Goal: Transaction & Acquisition: Book appointment/travel/reservation

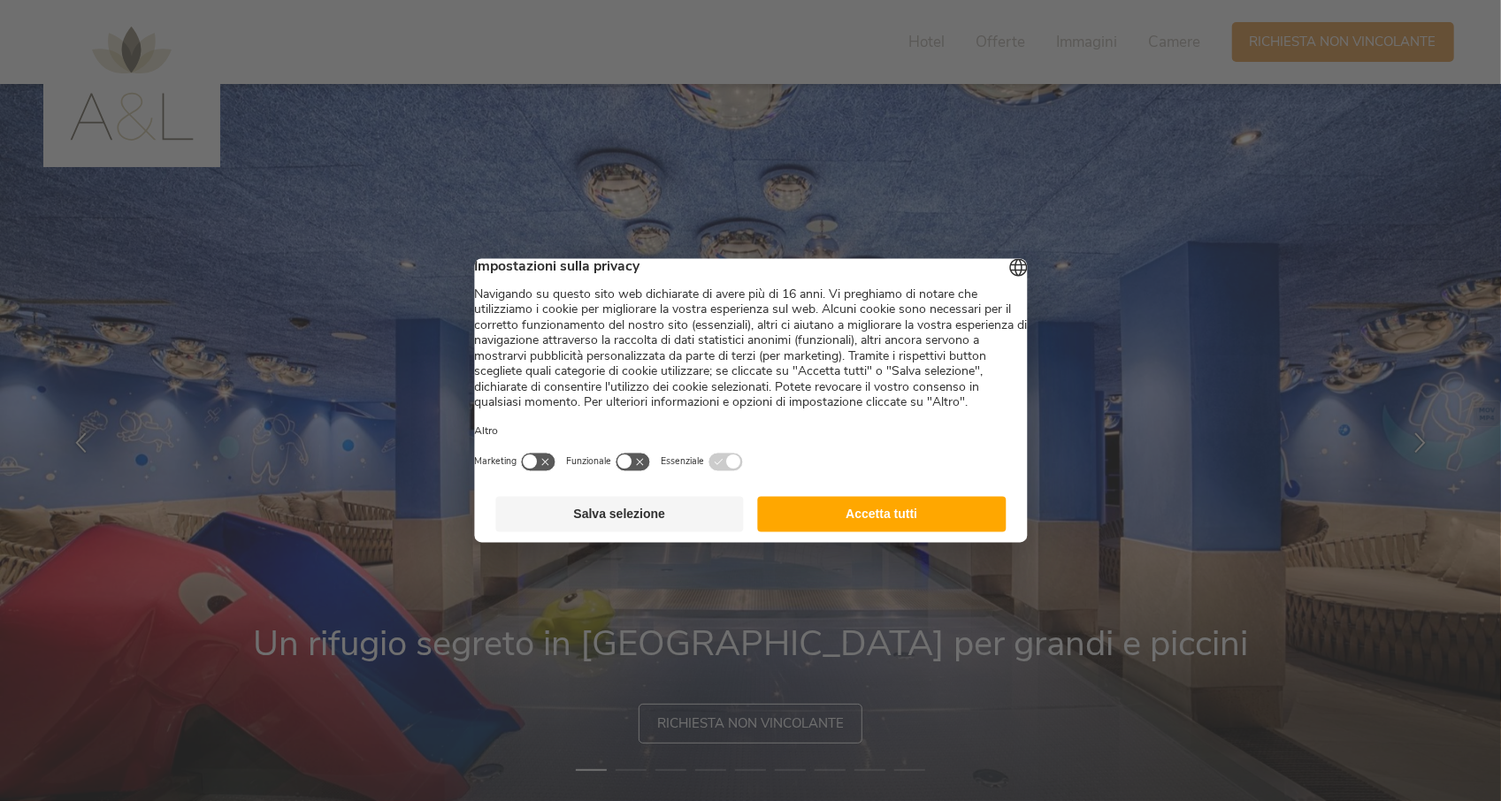
click at [891, 532] on button "Accetta tutti" at bounding box center [882, 514] width 249 height 35
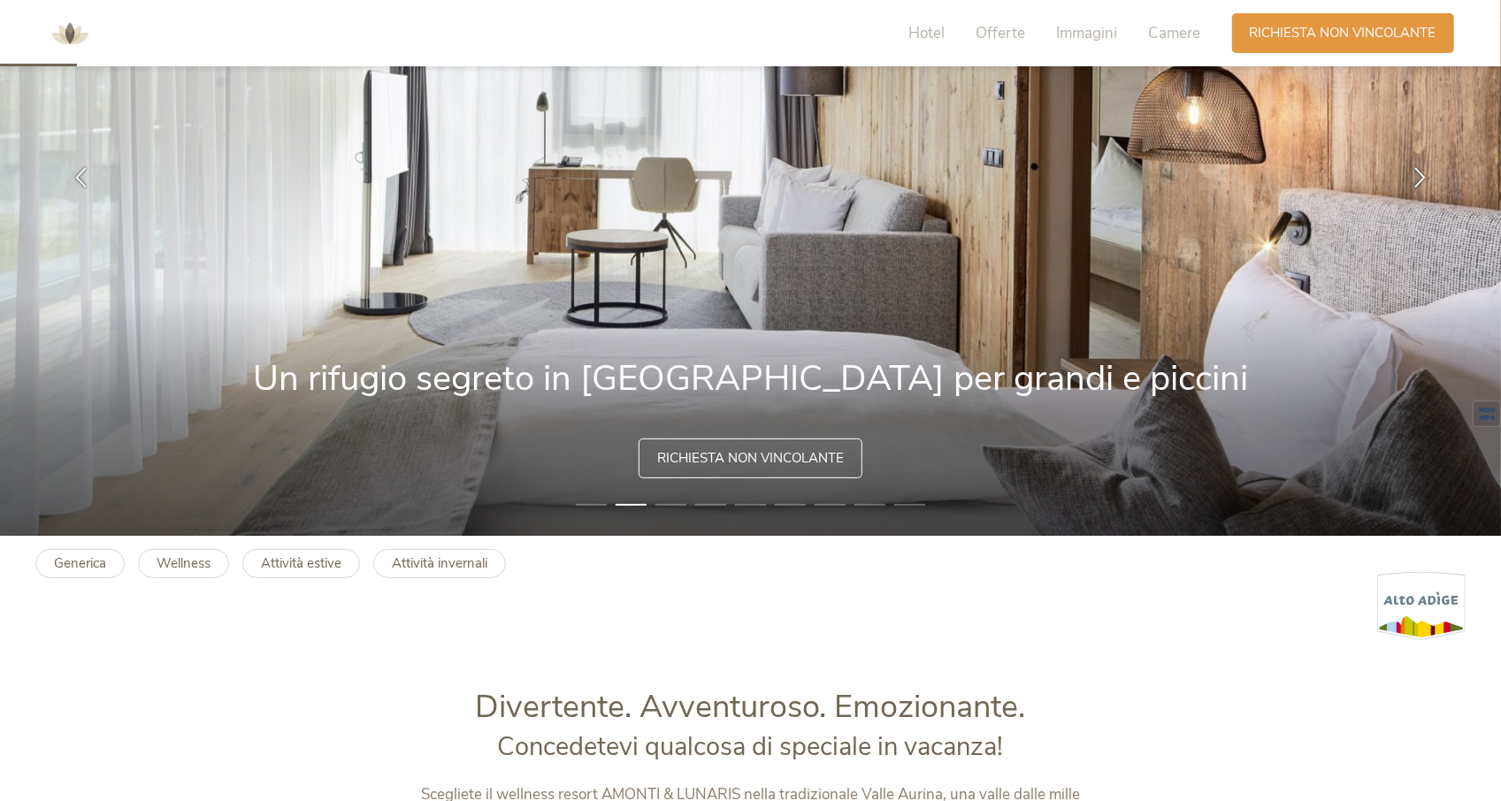
click at [626, 503] on li "2" at bounding box center [631, 505] width 31 height 18
click at [688, 505] on img at bounding box center [751, 177] width 1502 height 717
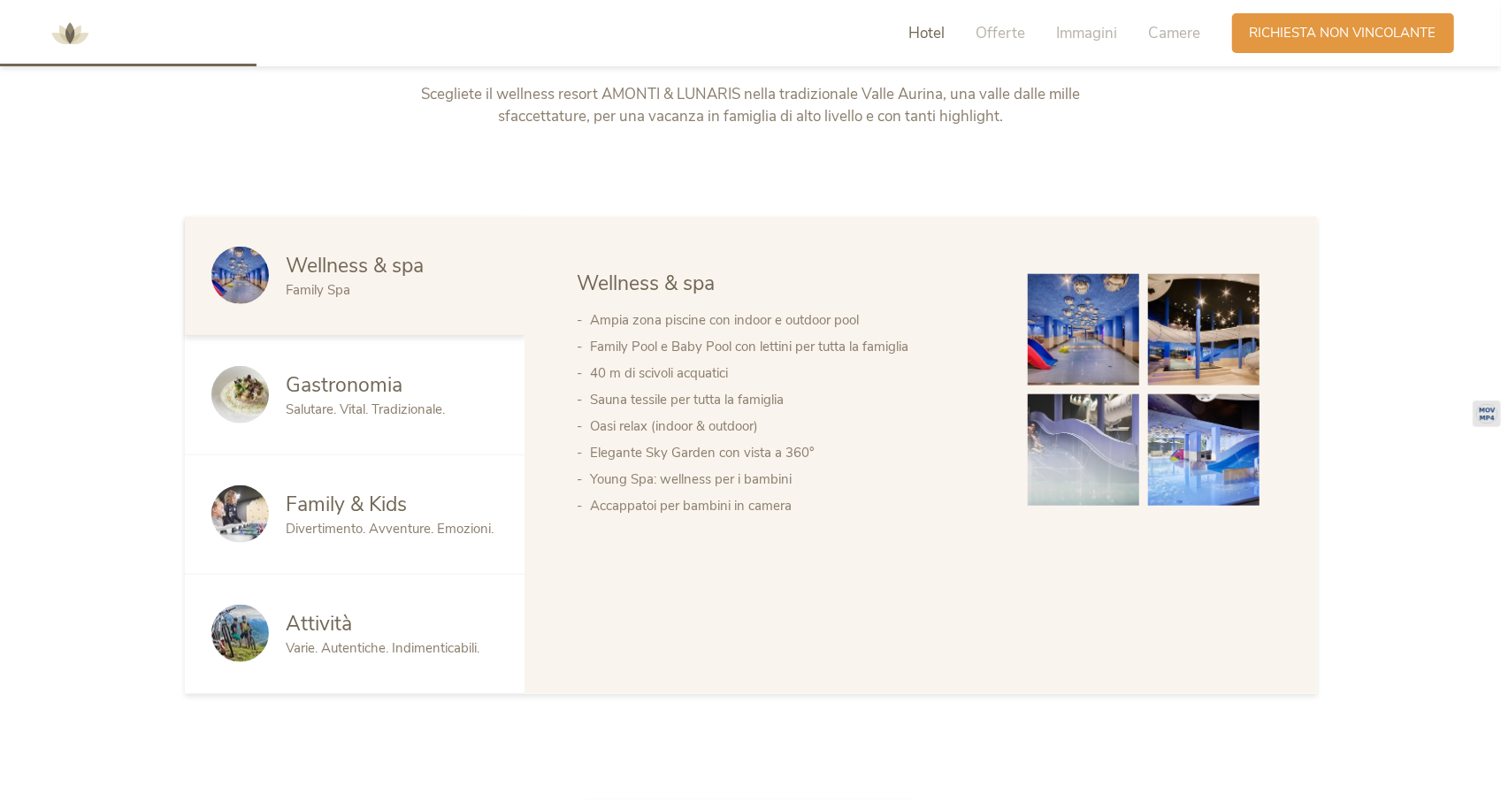
scroll to position [1061, 0]
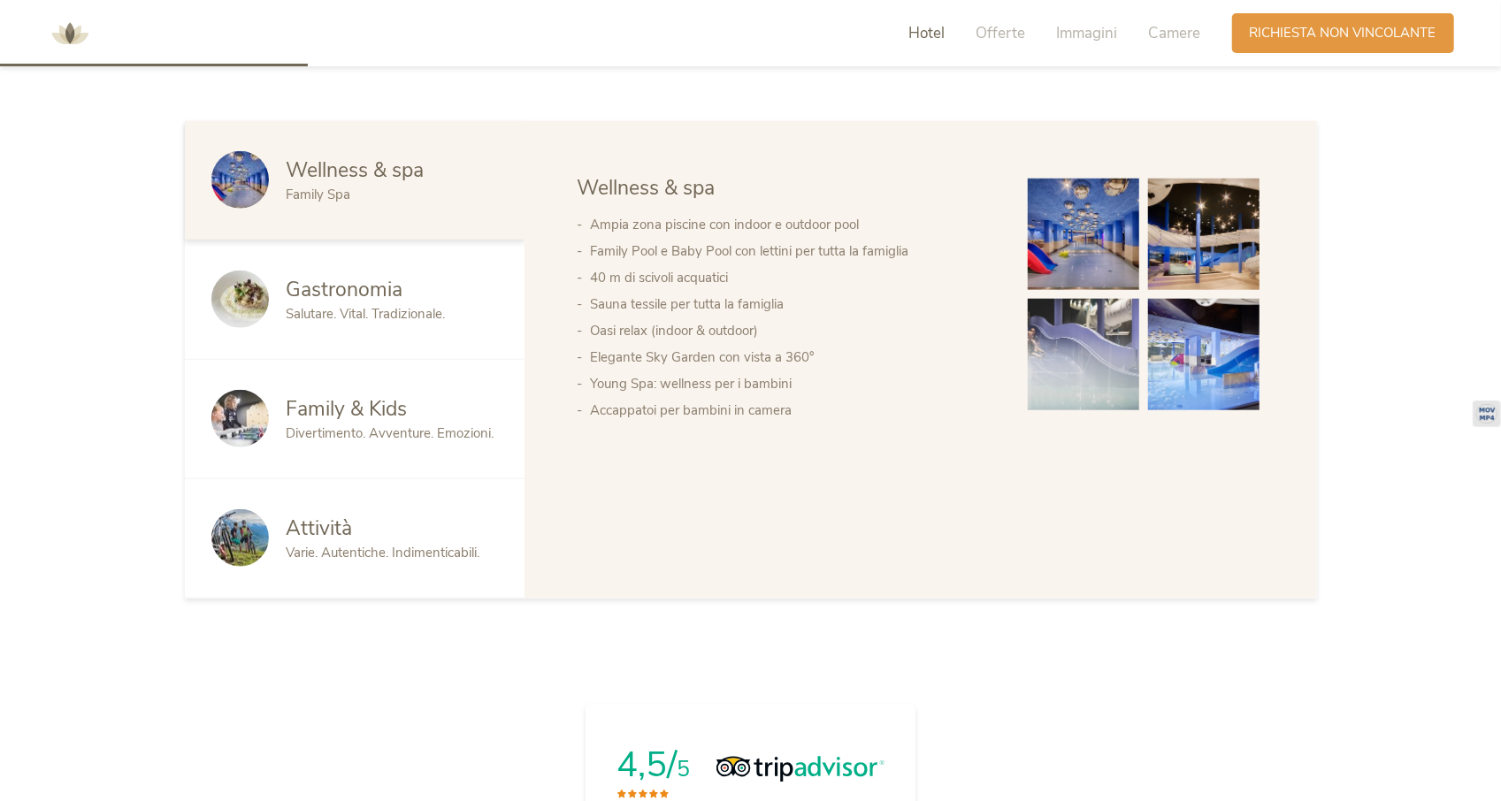
click at [382, 438] on span "Divertimento. Avventure. Emozioni." at bounding box center [391, 434] width 208 height 18
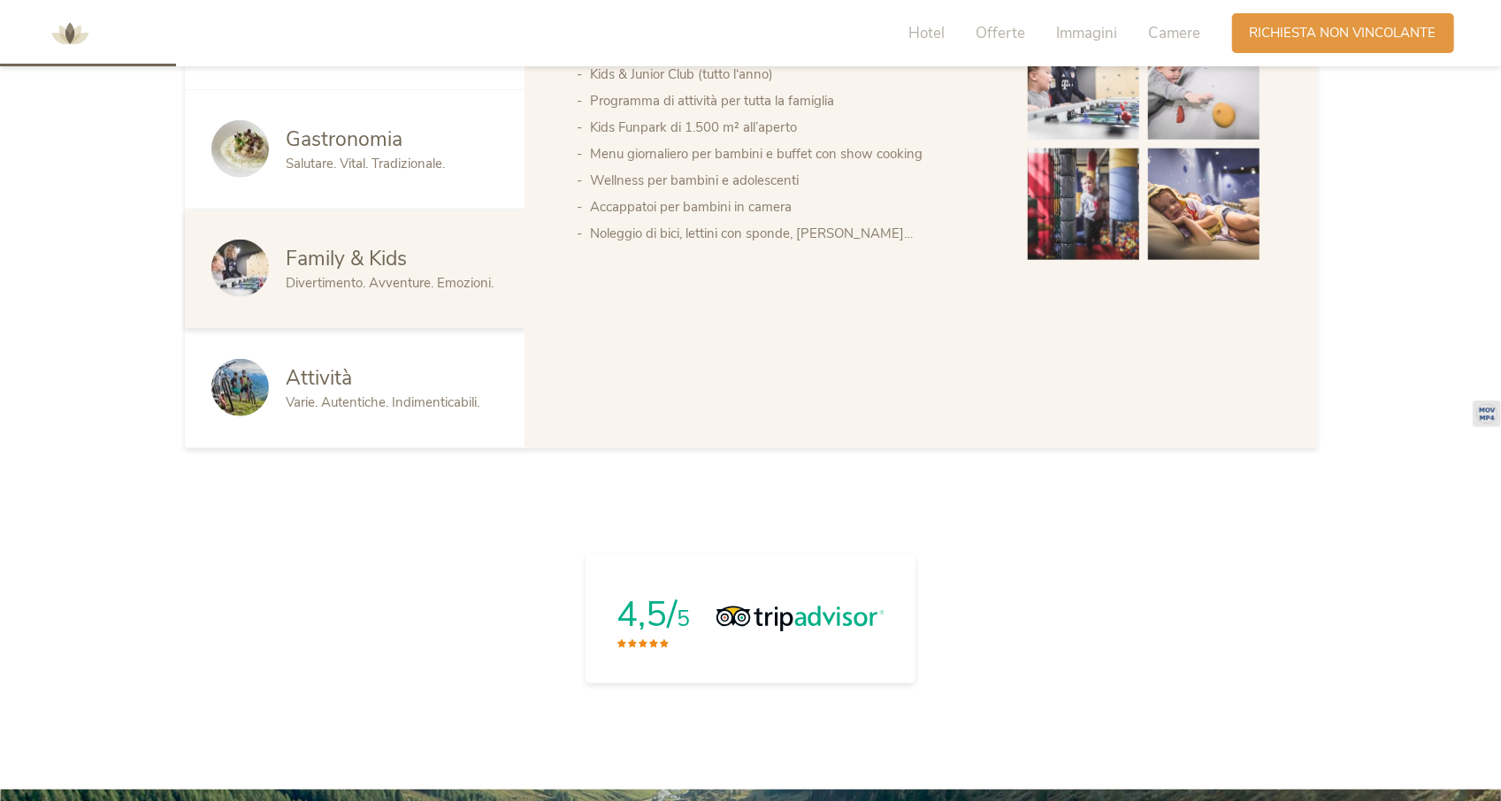
scroll to position [0, 0]
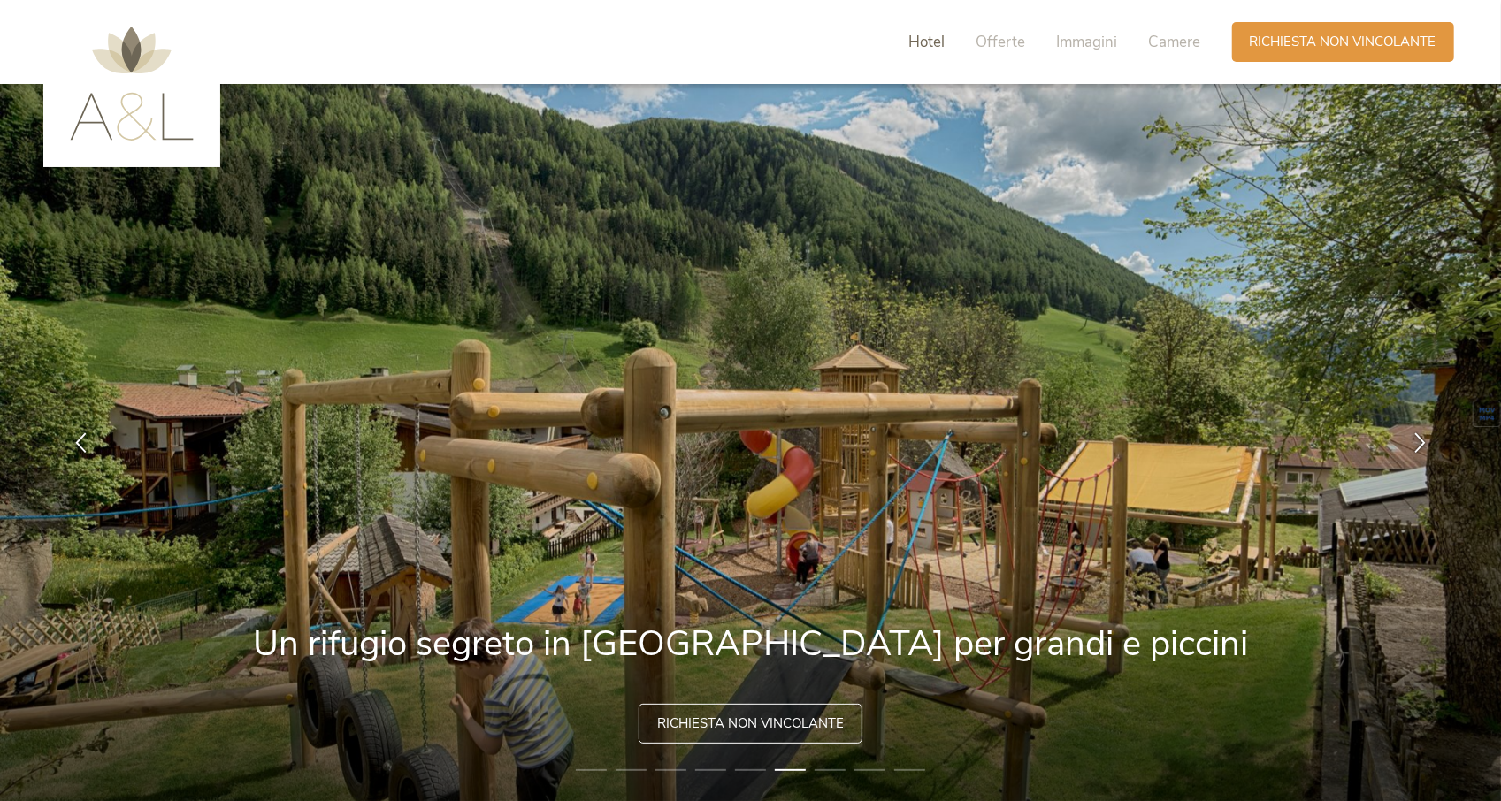
click at [924, 43] on span "Hotel" at bounding box center [927, 42] width 36 height 20
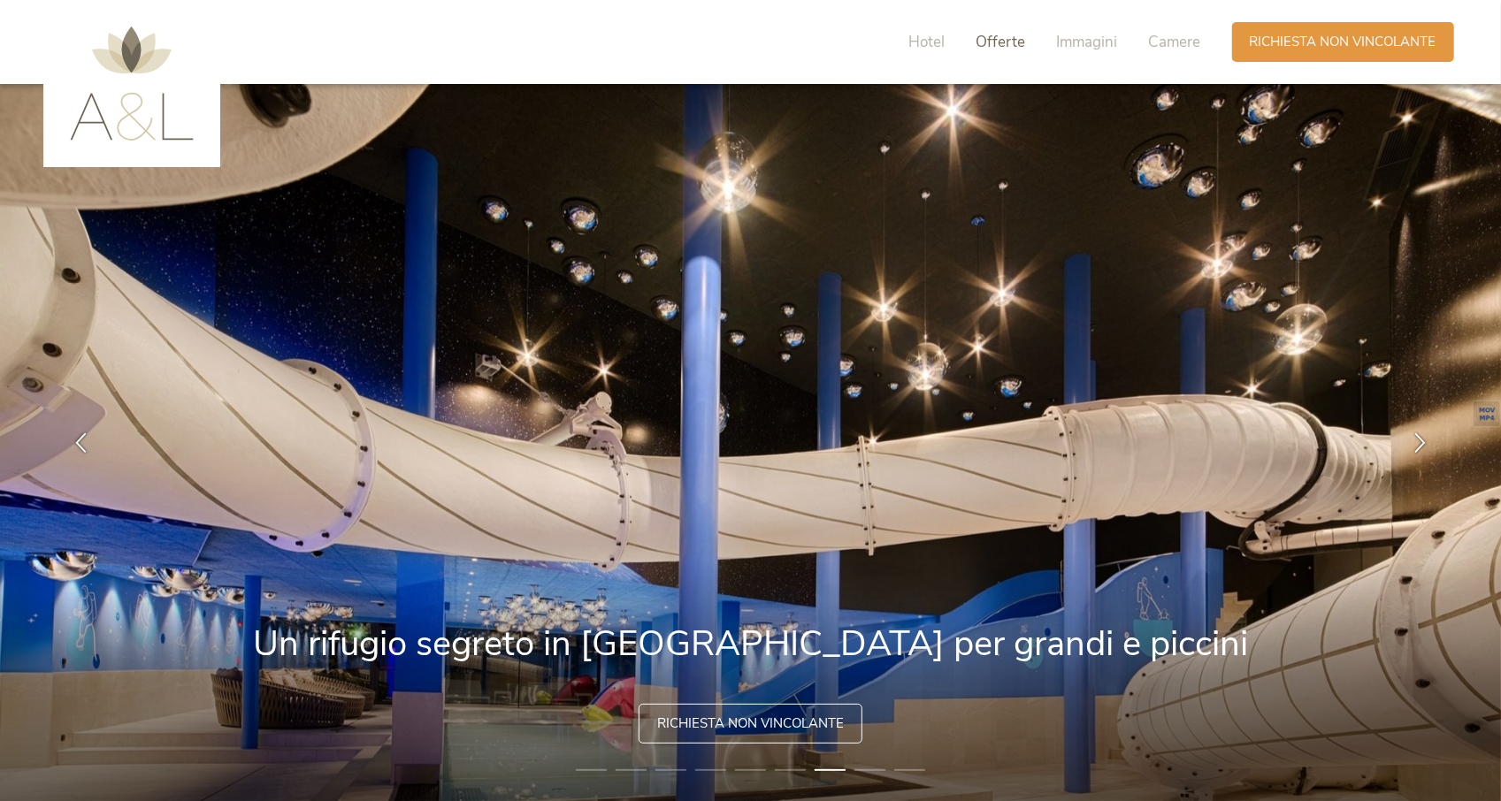
click at [999, 42] on span "Offerte" at bounding box center [1001, 42] width 50 height 20
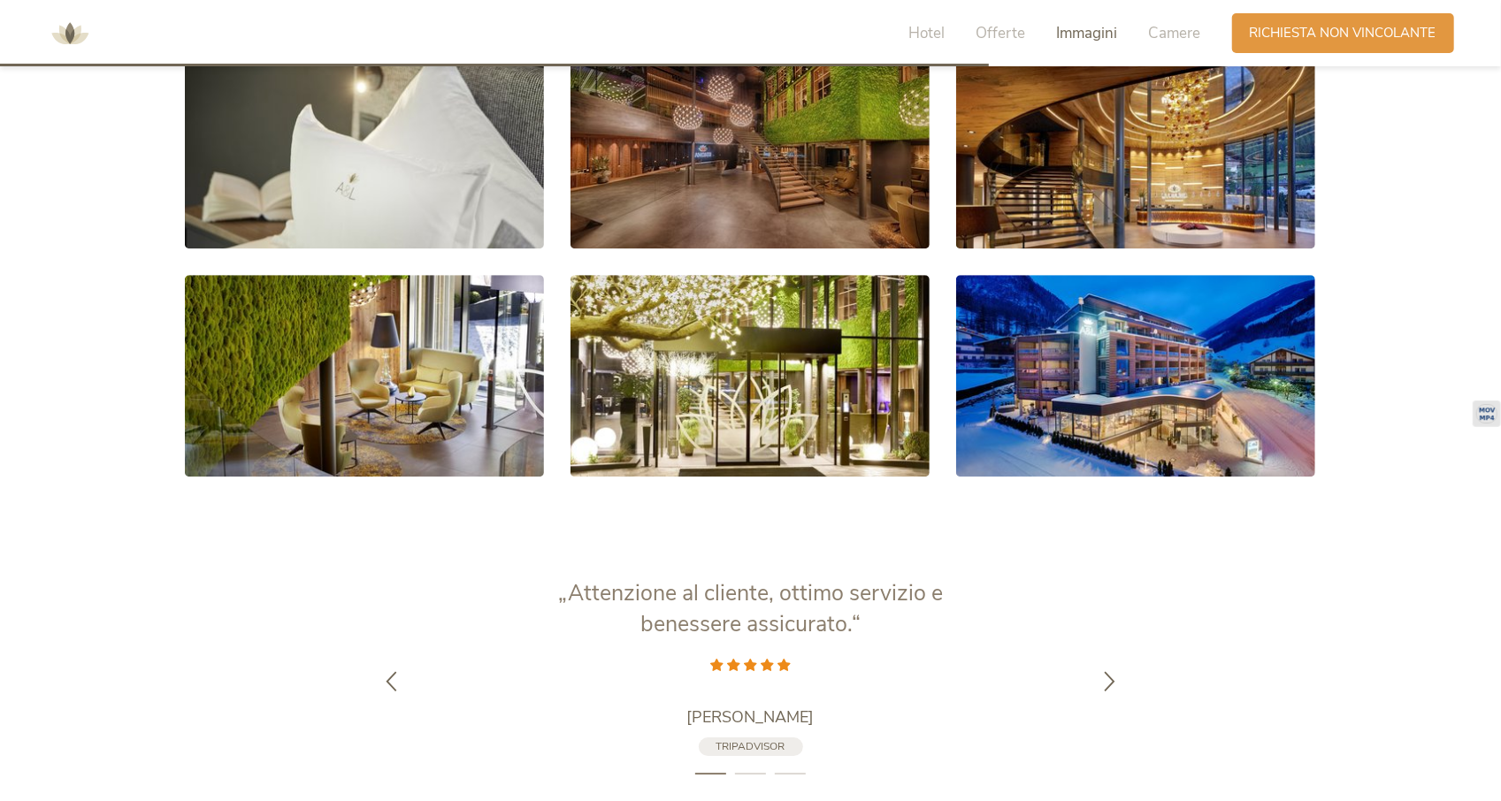
scroll to position [3327, 0]
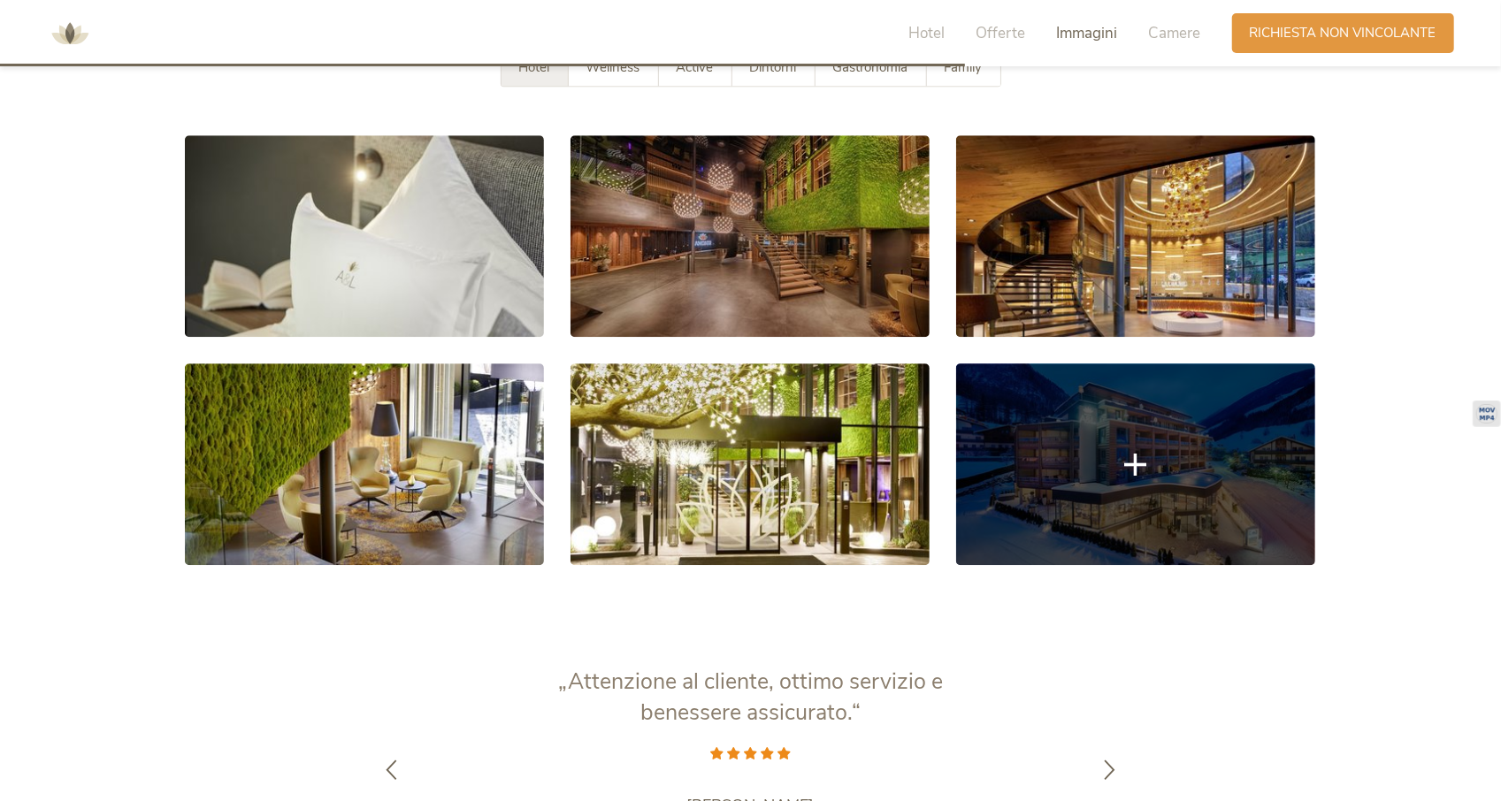
click at [1216, 434] on link at bounding box center [1135, 464] width 359 height 202
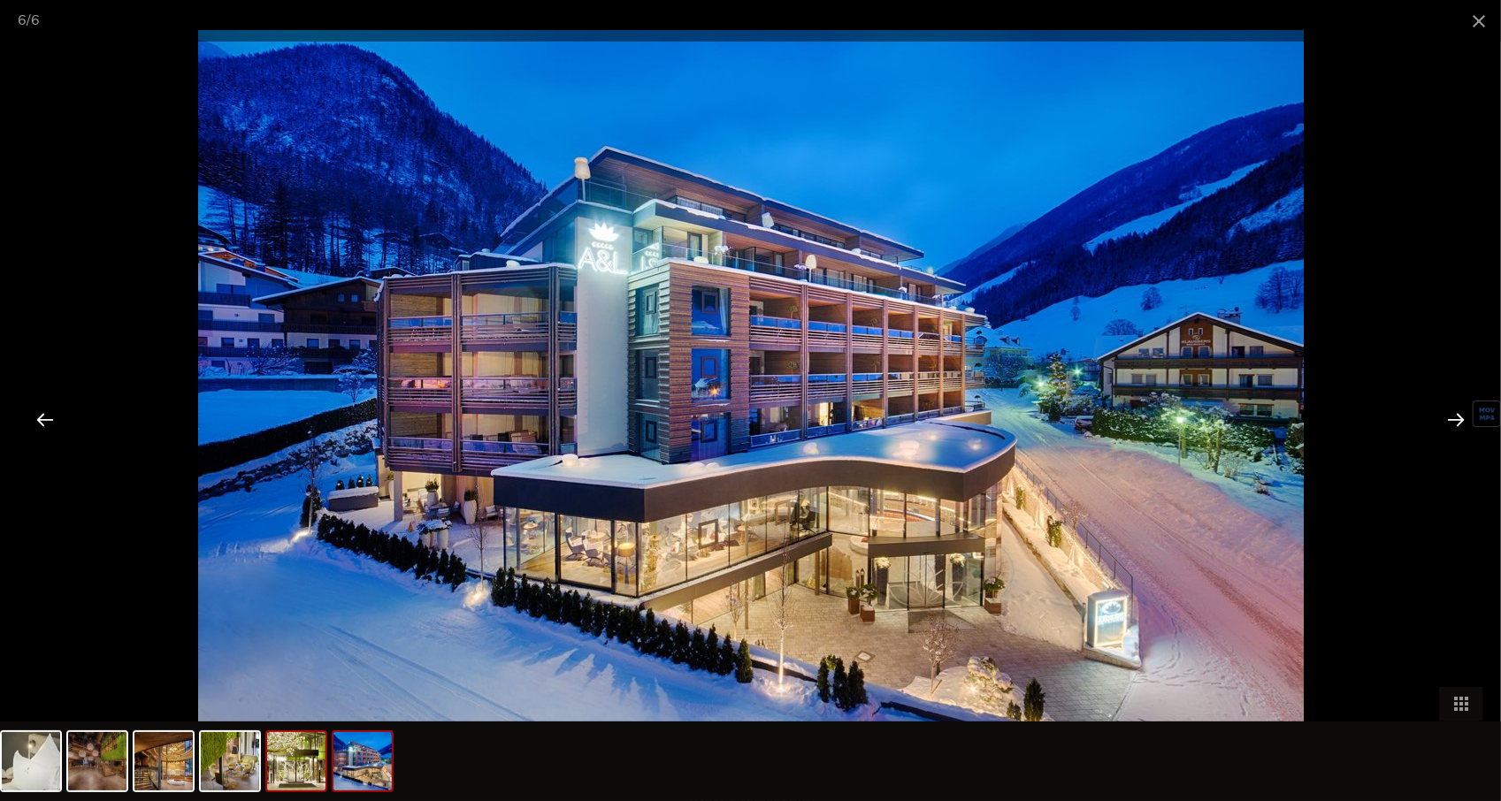
click at [294, 761] on img at bounding box center [296, 761] width 58 height 58
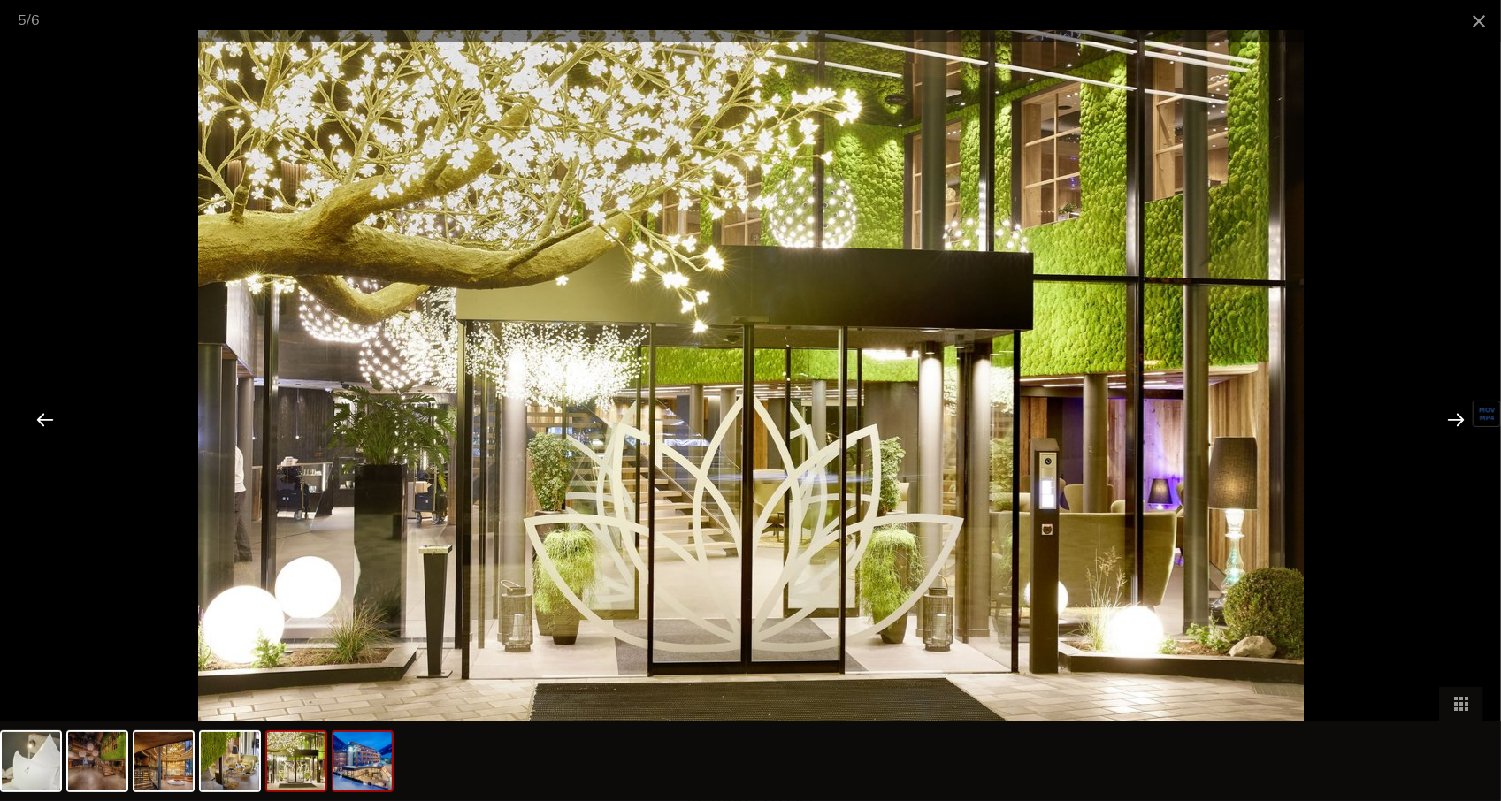
click at [373, 761] on img at bounding box center [362, 761] width 58 height 58
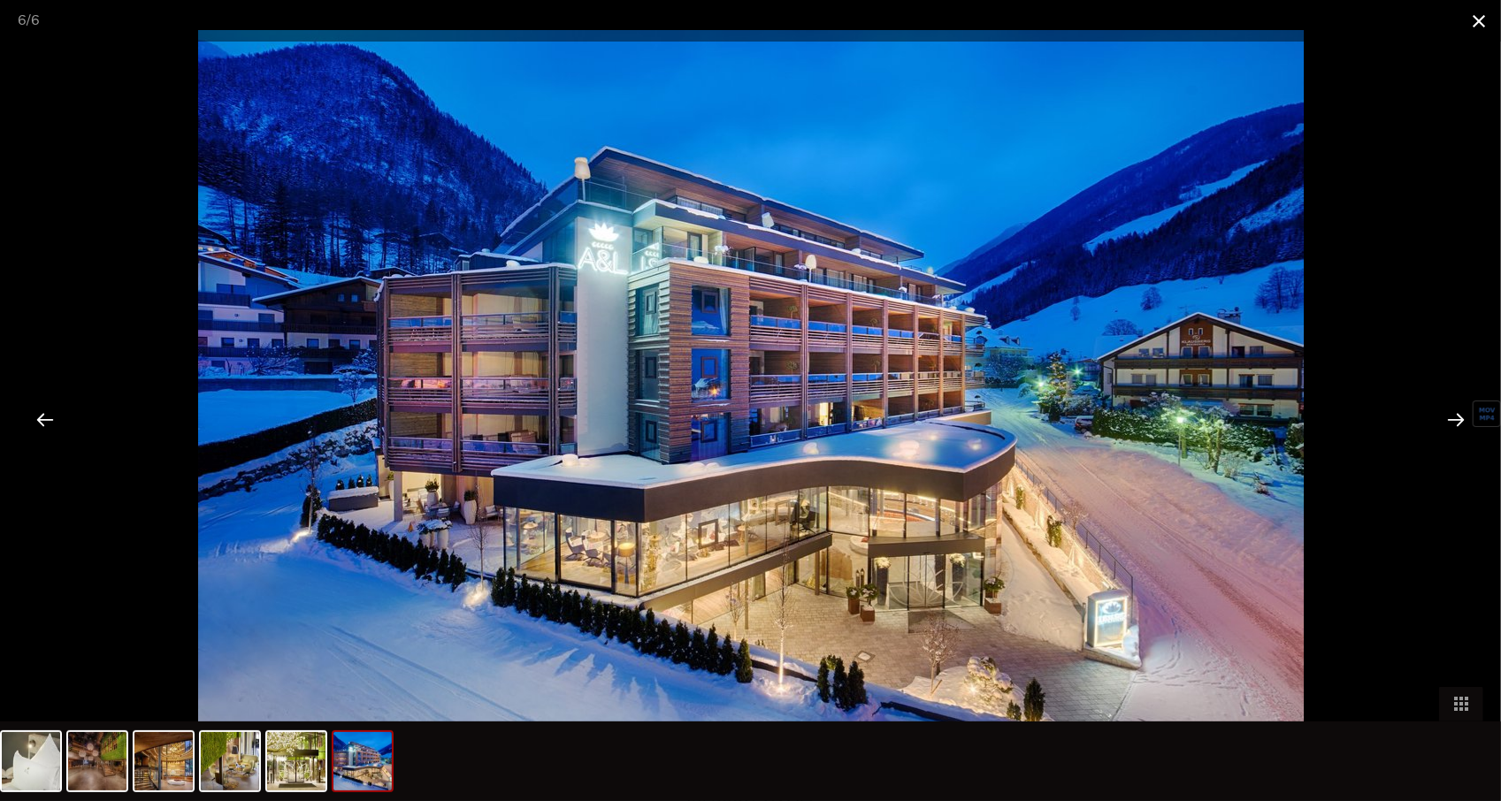
click at [1476, 27] on span at bounding box center [1479, 21] width 44 height 42
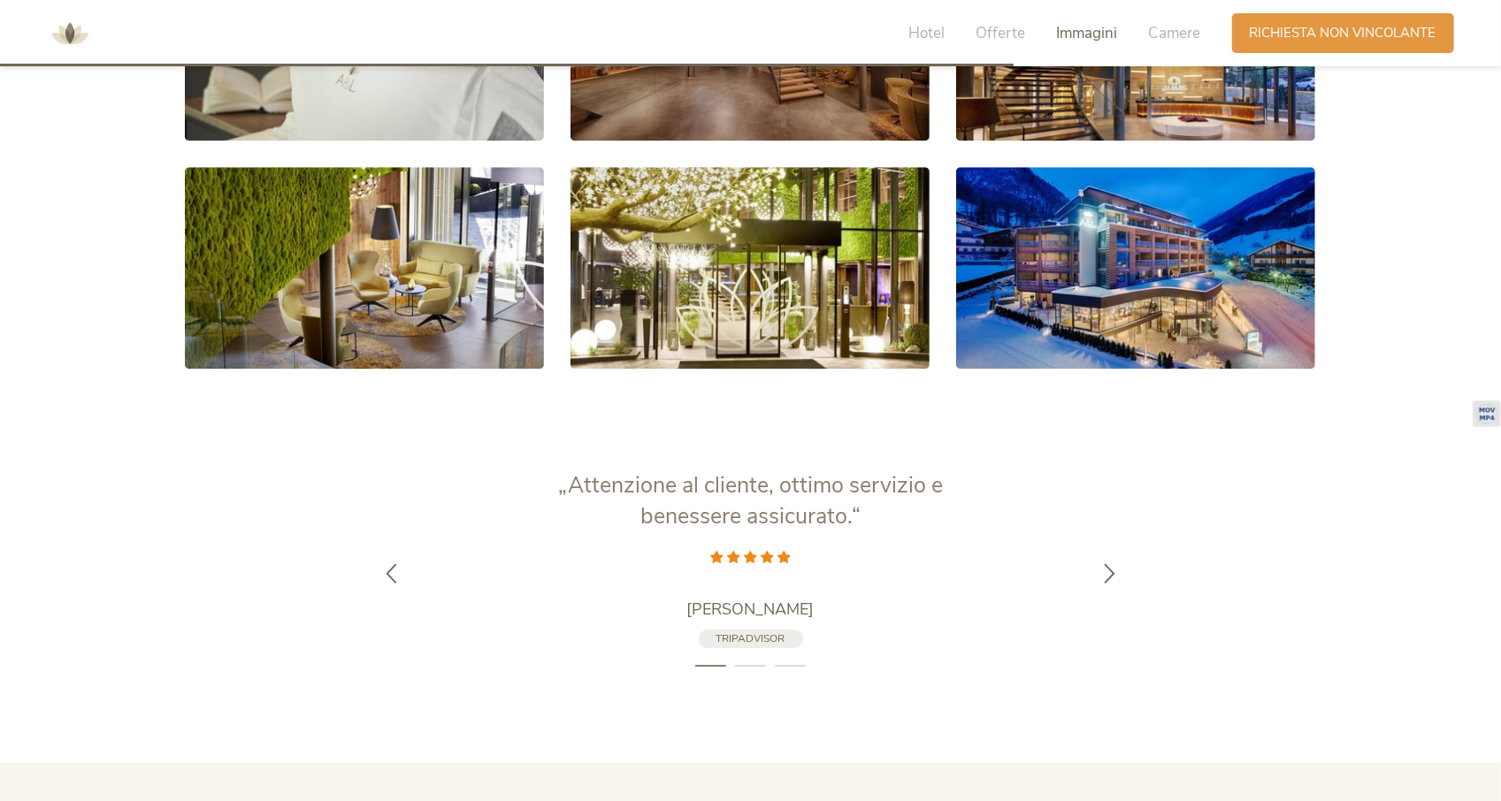
scroll to position [3495, 0]
